Goal: Task Accomplishment & Management: Manage account settings

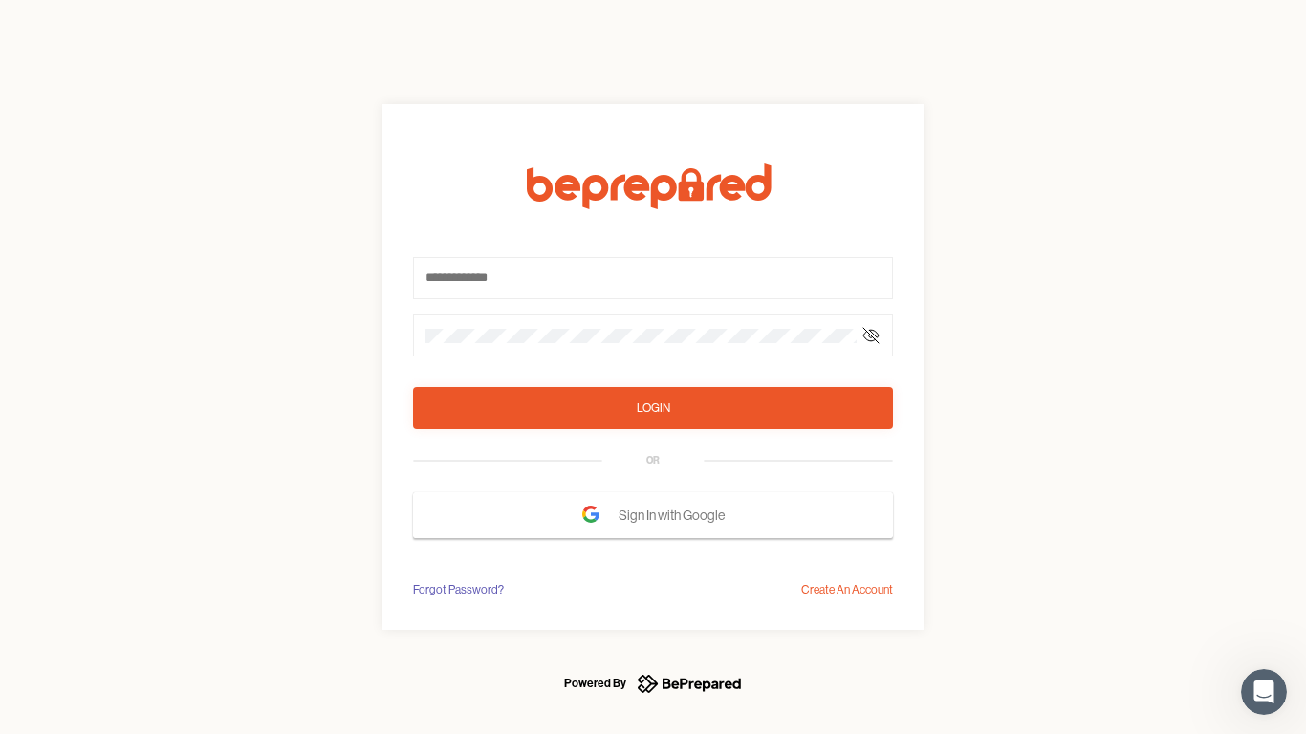
click at [653, 367] on form "Login OR Sign In with Google" at bounding box center [653, 350] width 480 height 375
click at [871, 336] on icon at bounding box center [870, 335] width 15 height 15
click at [653, 408] on div "Login" at bounding box center [653, 408] width 33 height 19
click at [653, 515] on span "Sign In with Google" at bounding box center [677, 515] width 116 height 34
click at [457, 590] on div "Forgot Password?" at bounding box center [458, 589] width 91 height 19
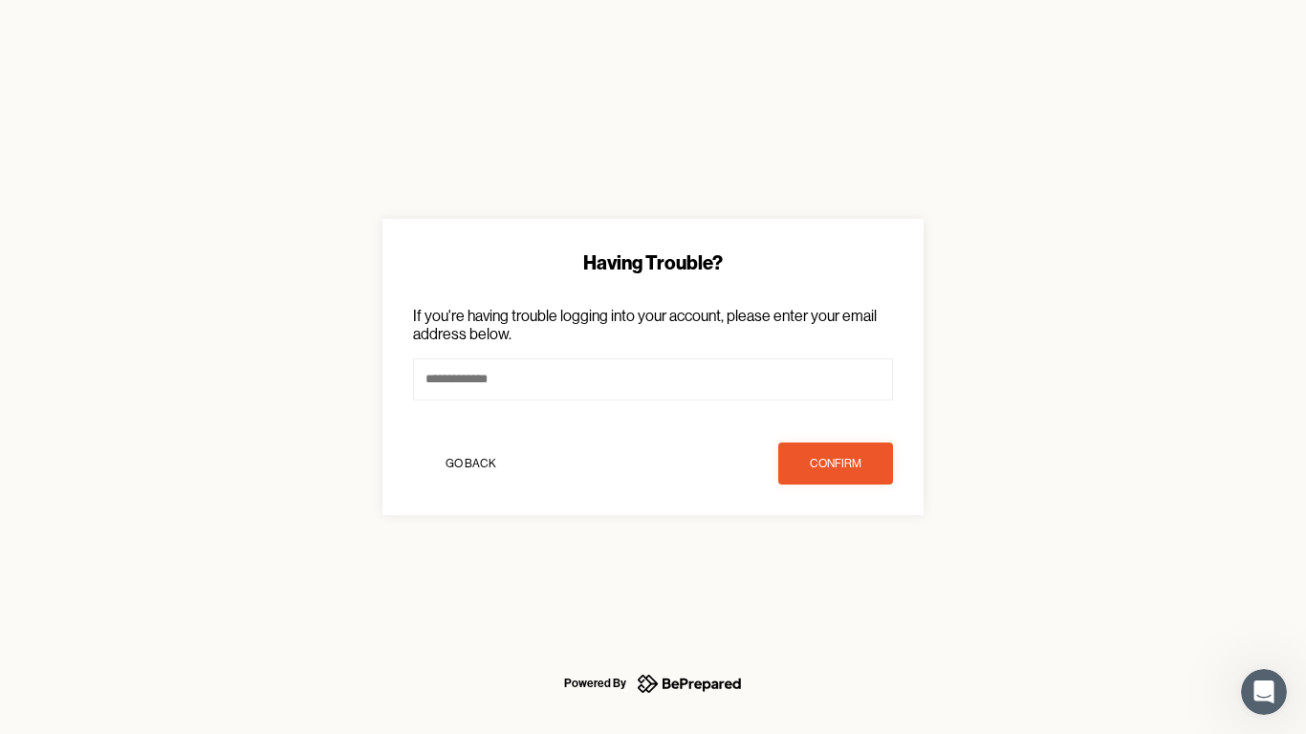
click at [847, 590] on div "Having Trouble? If you're having trouble logging into your account, please ente…" at bounding box center [653, 367] width 1306 height 734
click at [1264, 692] on icon "Open Intercom Messenger" at bounding box center [1265, 693] width 32 height 32
